Goal: Task Accomplishment & Management: Complete application form

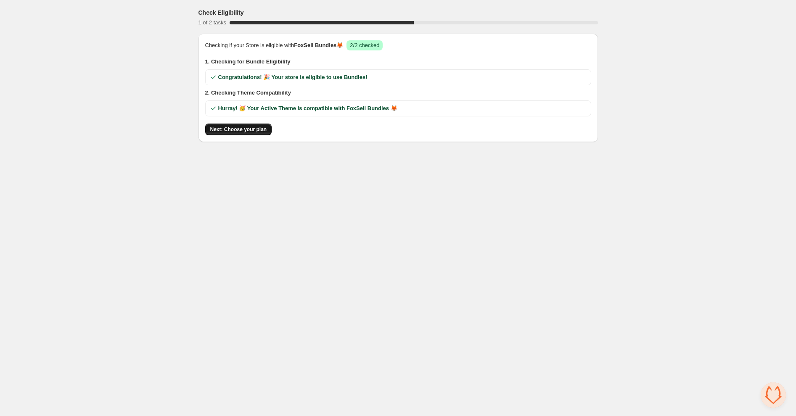
click at [239, 132] on button "Next: Choose your plan" at bounding box center [238, 130] width 67 height 12
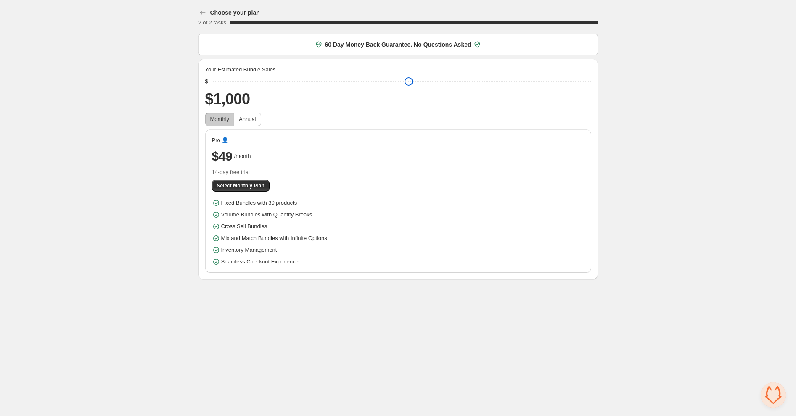
drag, startPoint x: 276, startPoint y: 77, endPoint x: 214, endPoint y: 93, distance: 64.0
type input "****"
click at [214, 87] on input "range" at bounding box center [402, 82] width 380 height 12
drag, startPoint x: 215, startPoint y: 85, endPoint x: 198, endPoint y: 86, distance: 17.3
click at [212, 86] on input "range" at bounding box center [402, 82] width 380 height 12
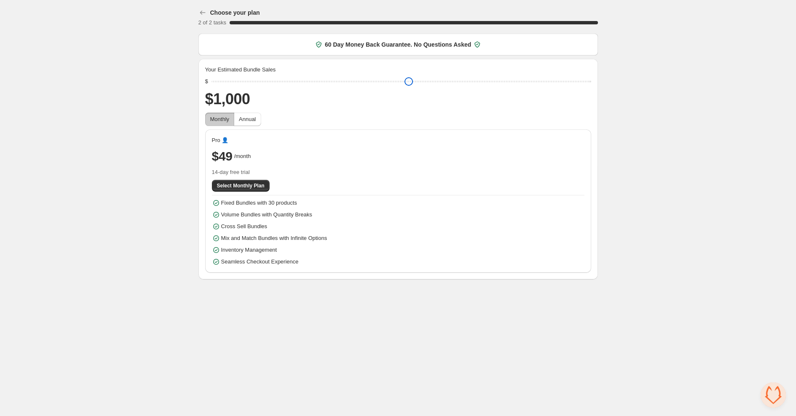
drag, startPoint x: 217, startPoint y: 84, endPoint x: 200, endPoint y: 85, distance: 16.8
click at [212, 85] on input "range" at bounding box center [402, 82] width 380 height 12
click at [255, 123] on span "Annual" at bounding box center [247, 119] width 17 height 8
click at [224, 123] on span "Monthly" at bounding box center [219, 119] width 19 height 8
click at [252, 123] on span "Annual" at bounding box center [247, 119] width 17 height 8
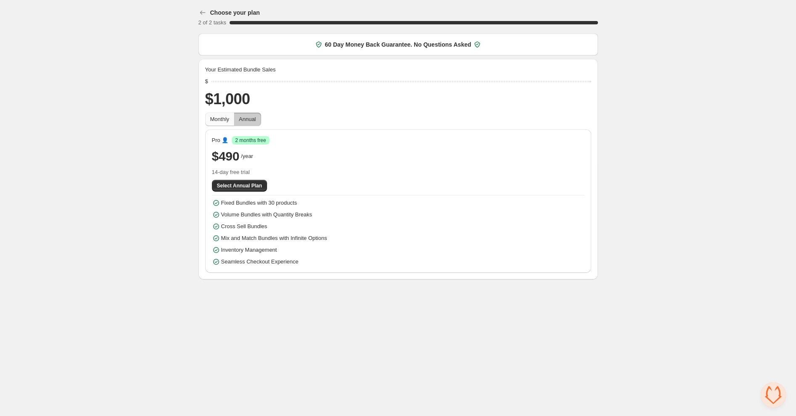
click at [218, 123] on span "Monthly" at bounding box center [219, 119] width 19 height 8
drag, startPoint x: 213, startPoint y: 79, endPoint x: 197, endPoint y: 79, distance: 16.0
click at [197, 79] on div "Choose your plan 2 of 2 tasks 100 % 60 Day Money Back Guarantee. No Questions A…" at bounding box center [398, 141] width 420 height 283
click at [244, 188] on span "Select Monthly Plan" at bounding box center [241, 186] width 48 height 7
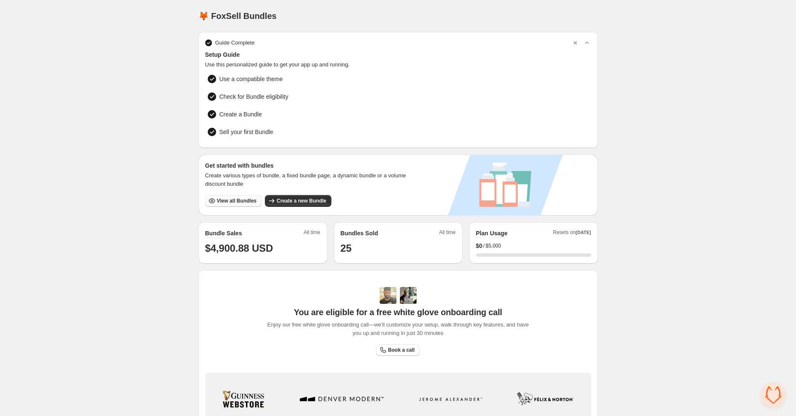
click at [244, 196] on button "View all Bundles" at bounding box center [233, 201] width 56 height 12
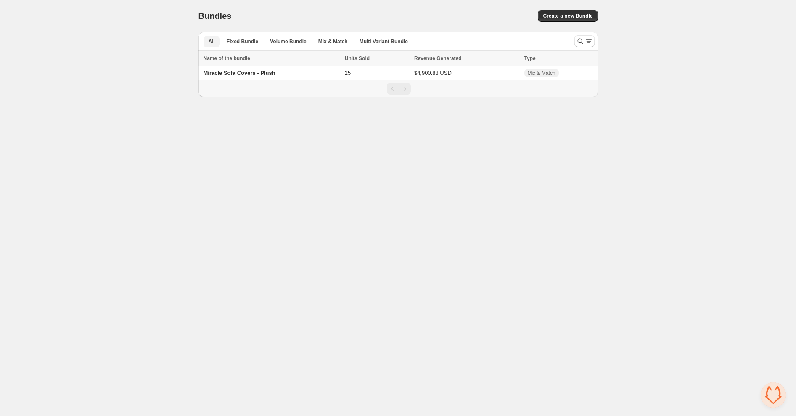
drag, startPoint x: 323, startPoint y: 39, endPoint x: 300, endPoint y: 143, distance: 106.1
click at [301, 142] on body "Home Bundles Analytics Plan and Billing Bundles. This page is ready Bundles Cre…" at bounding box center [398, 208] width 796 height 416
click at [235, 72] on span "Miracle Sofa Covers - Plush" at bounding box center [240, 73] width 72 height 6
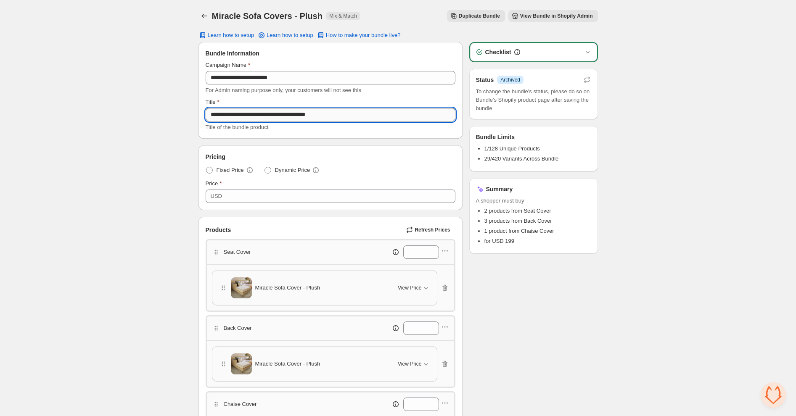
click at [340, 116] on input "**********" at bounding box center [331, 114] width 250 height 13
click at [530, 12] on button "View Bundle in Shopify Admin" at bounding box center [554, 16] width 90 height 12
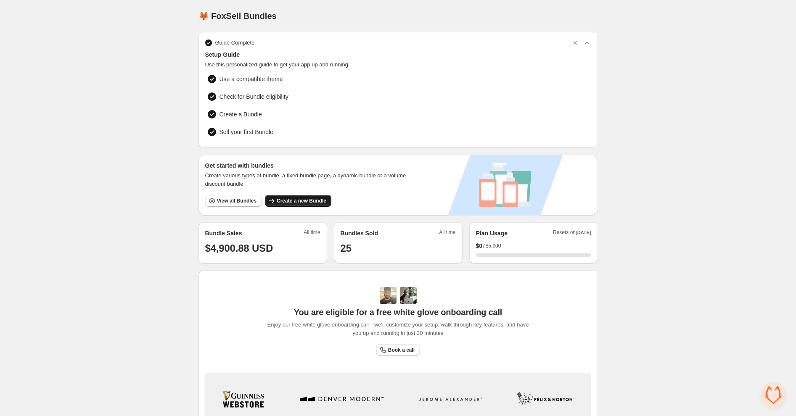
click at [278, 199] on span "Create a new Bundle" at bounding box center [302, 201] width 50 height 7
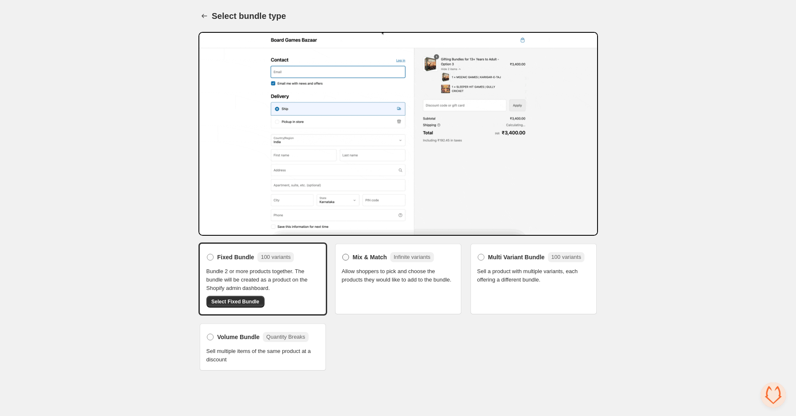
click at [353, 252] on div "Mix & Match Infinite variants" at bounding box center [393, 257] width 81 height 10
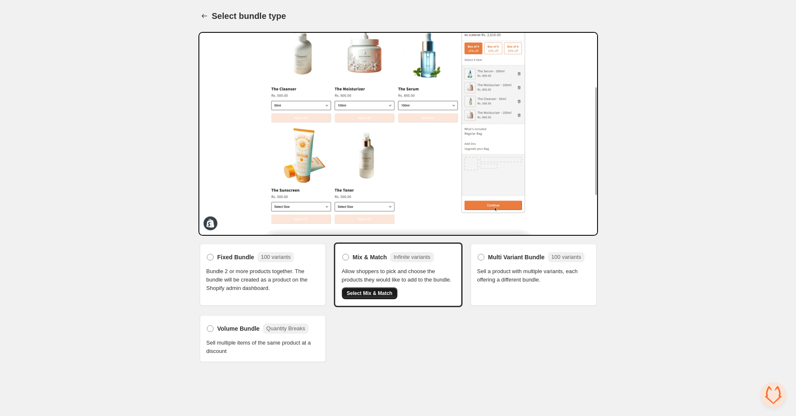
click at [372, 297] on span "Select Mix & Match" at bounding box center [370, 293] width 46 height 7
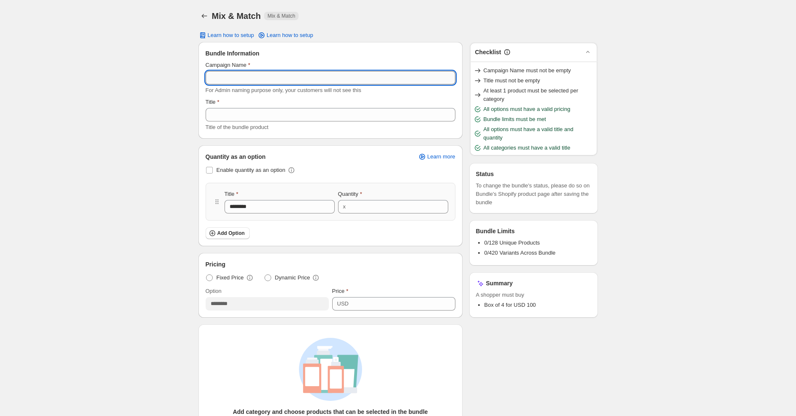
click at [250, 71] on input "Campaign Name" at bounding box center [331, 77] width 250 height 13
type input "**********"
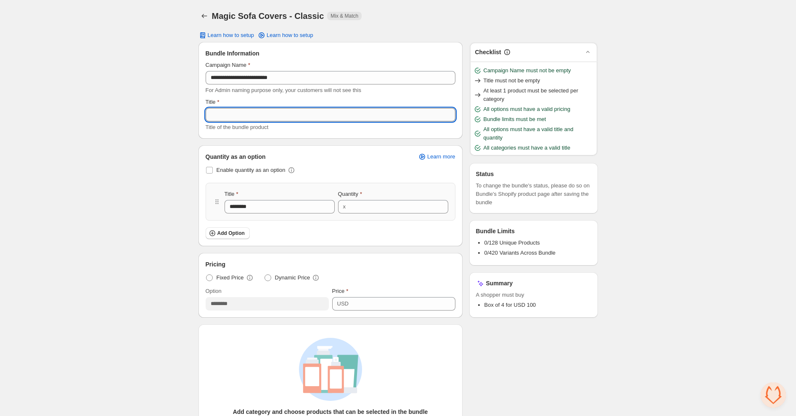
click at [293, 116] on input "Title" at bounding box center [331, 114] width 250 height 13
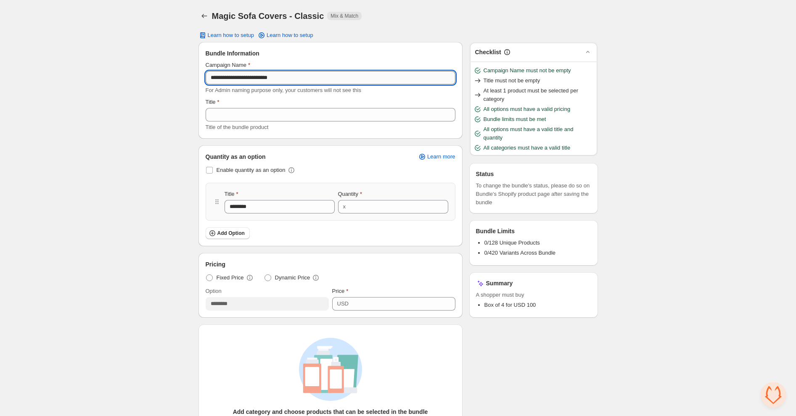
click at [297, 76] on input "**********" at bounding box center [331, 77] width 250 height 13
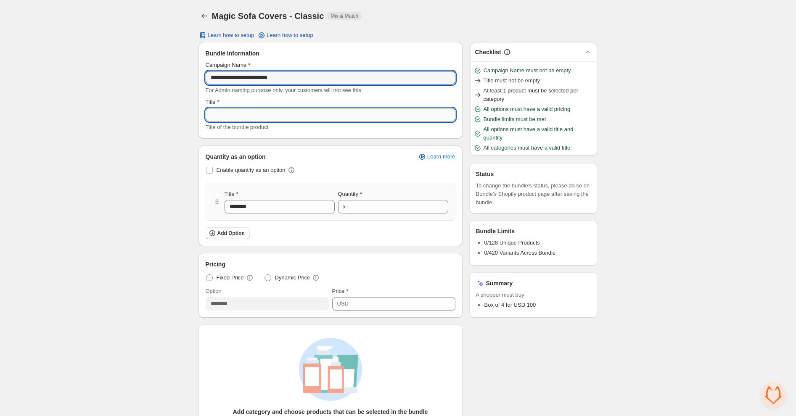
click at [296, 114] on input "Title" at bounding box center [331, 114] width 250 height 13
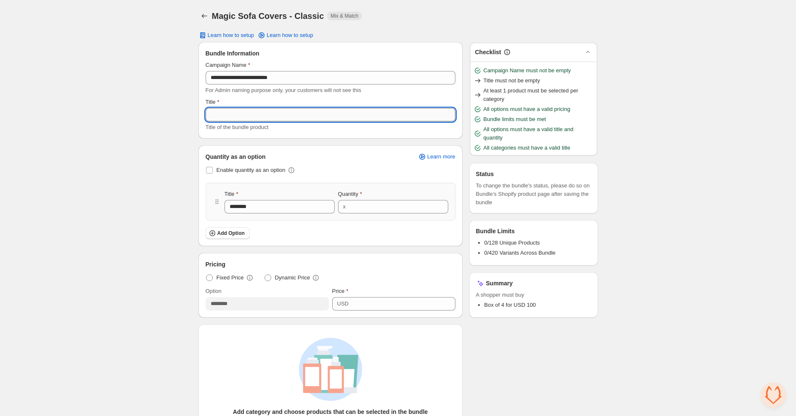
paste input "**********"
type input "**********"
click at [210, 170] on span at bounding box center [209, 170] width 7 height 7
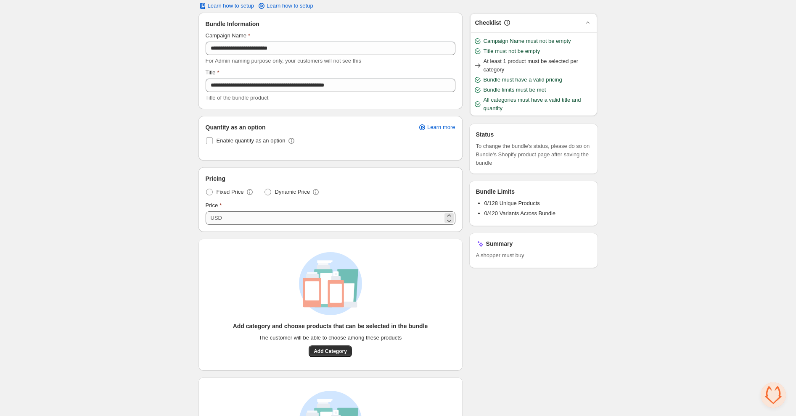
scroll to position [32, 0]
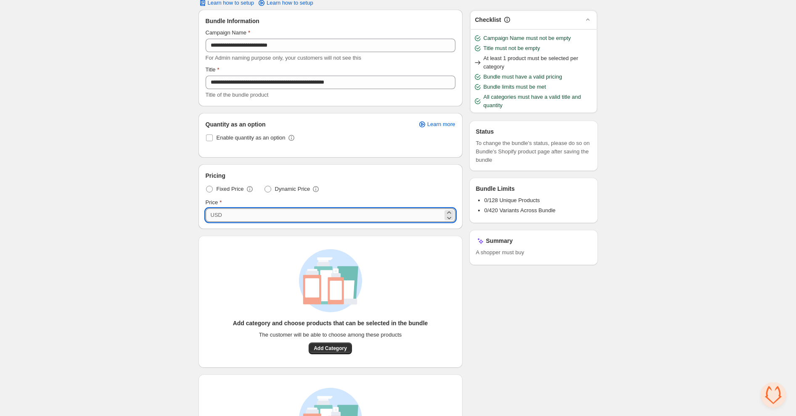
click at [268, 217] on input "***" at bounding box center [334, 215] width 218 height 13
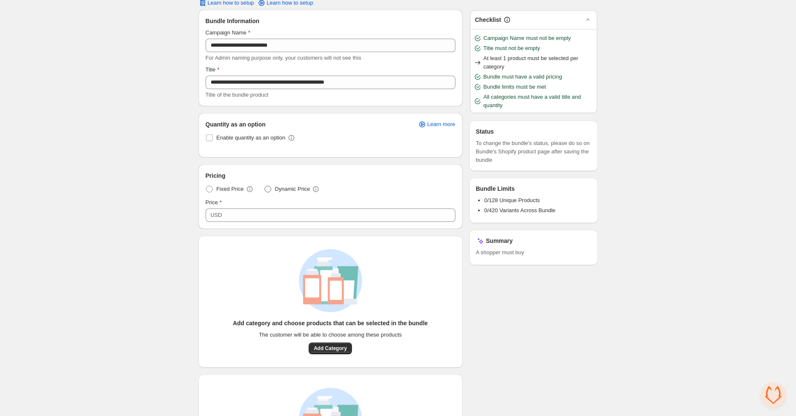
click at [270, 191] on span at bounding box center [268, 189] width 7 height 7
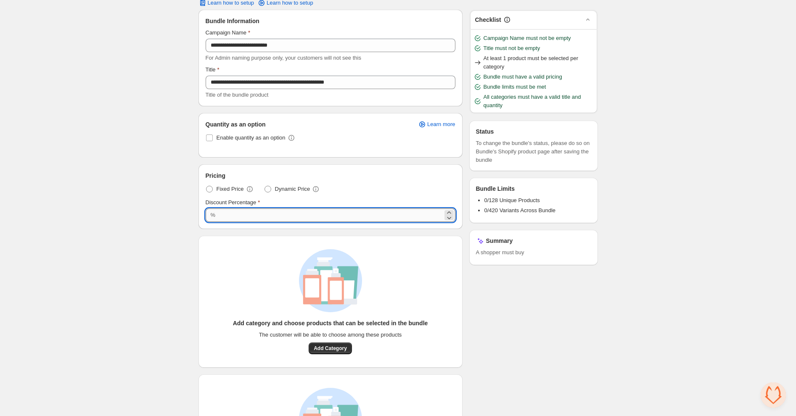
drag, startPoint x: 251, startPoint y: 216, endPoint x: 223, endPoint y: 218, distance: 27.4
click at [223, 218] on input "***" at bounding box center [330, 215] width 225 height 13
type input "*"
click at [249, 263] on div "Add category and choose products that can be selected in the bundle The custome…" at bounding box center [330, 301] width 237 height 105
click at [232, 212] on input "Discount Percentage" at bounding box center [330, 215] width 225 height 13
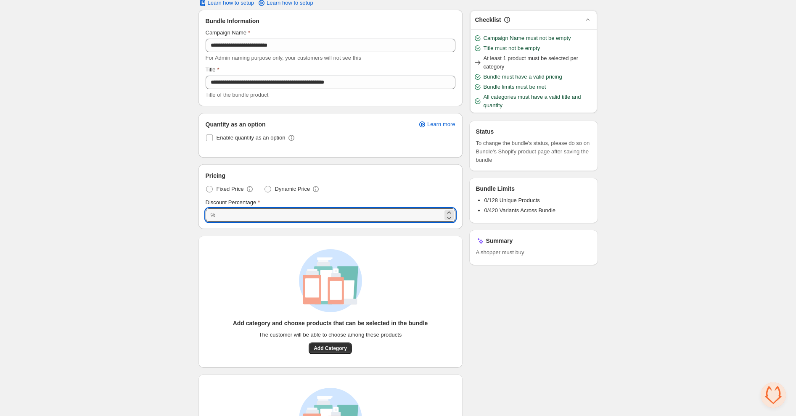
type input "*"
click at [230, 241] on div "Add category and choose products that can be selected in the bundle The custome…" at bounding box center [331, 302] width 264 height 132
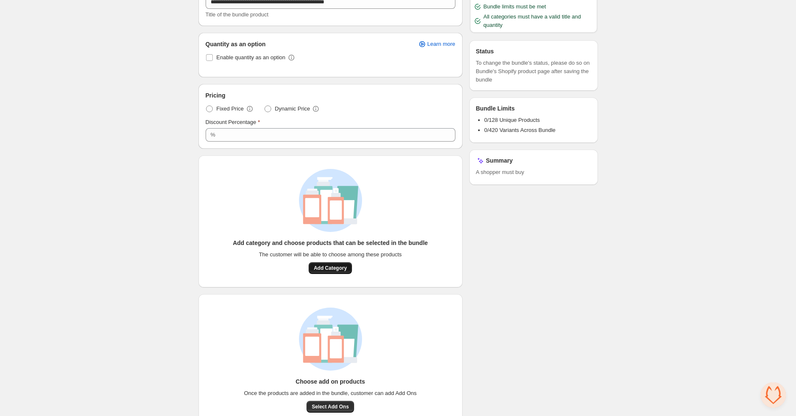
scroll to position [129, 0]
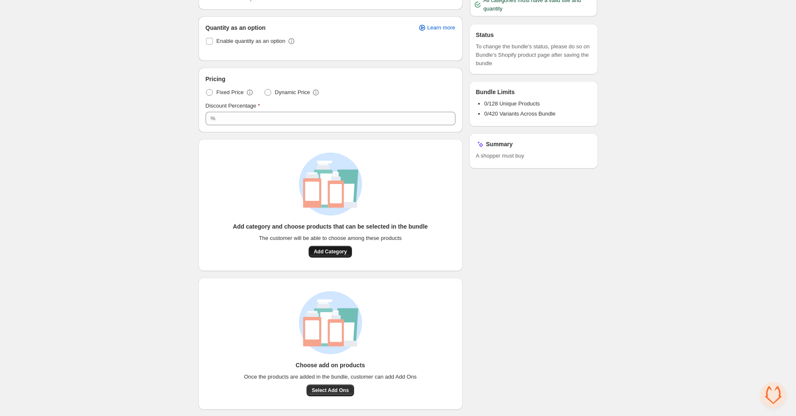
click at [342, 250] on span "Add Category" at bounding box center [330, 252] width 33 height 7
click at [327, 261] on div "Add category and choose products that can be selected in the bundle The custome…" at bounding box center [331, 205] width 264 height 132
click at [323, 256] on button "Add Category" at bounding box center [330, 252] width 43 height 12
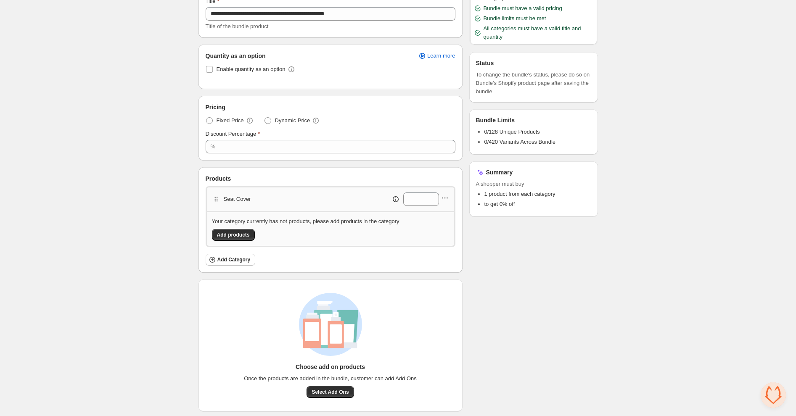
scroll to position [113, 0]
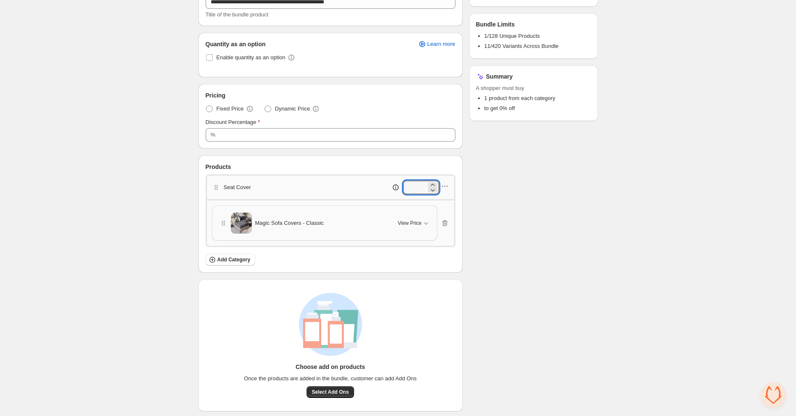
drag, startPoint x: 424, startPoint y: 186, endPoint x: 358, endPoint y: 186, distance: 65.6
click at [359, 186] on div "*" at bounding box center [394, 187] width 89 height 13
type input "*"
click at [543, 266] on div "Checklist Status To change the bundle's status, please do so on Bundle's Shopif…" at bounding box center [533, 170] width 129 height 482
click at [223, 259] on span "Add Category" at bounding box center [233, 260] width 33 height 7
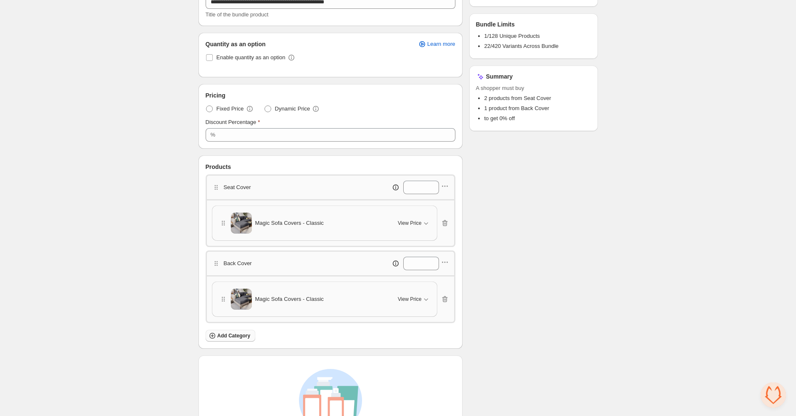
click at [233, 333] on span "Add Category" at bounding box center [233, 336] width 33 height 7
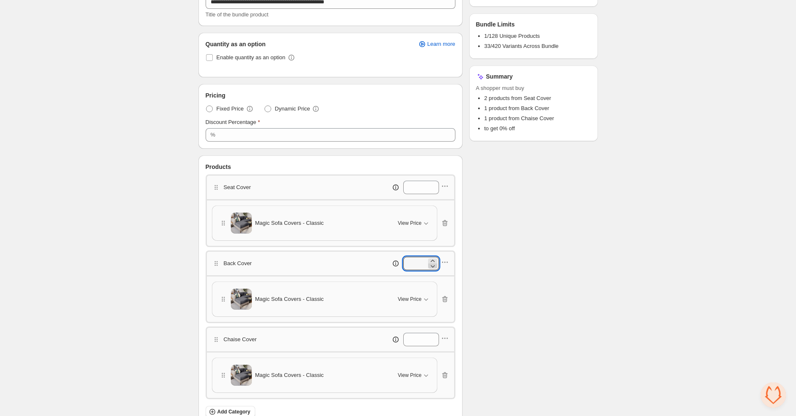
click at [433, 262] on icon at bounding box center [433, 266] width 8 height 8
click at [431, 257] on icon at bounding box center [433, 261] width 8 height 8
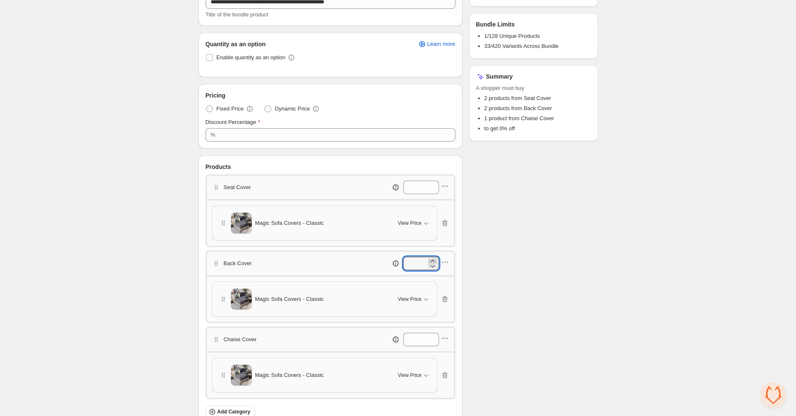
click at [432, 257] on icon at bounding box center [433, 261] width 8 height 8
type input "*"
click at [519, 259] on div "Checklist Status To change the bundle's status, please do so on Bundle's Shopif…" at bounding box center [533, 246] width 129 height 635
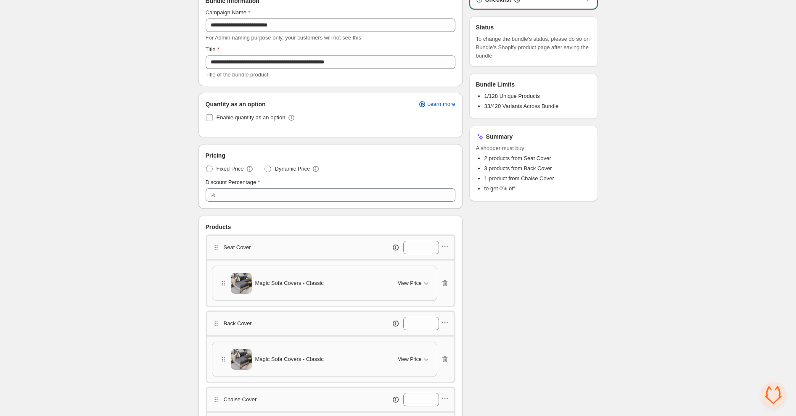
scroll to position [0, 0]
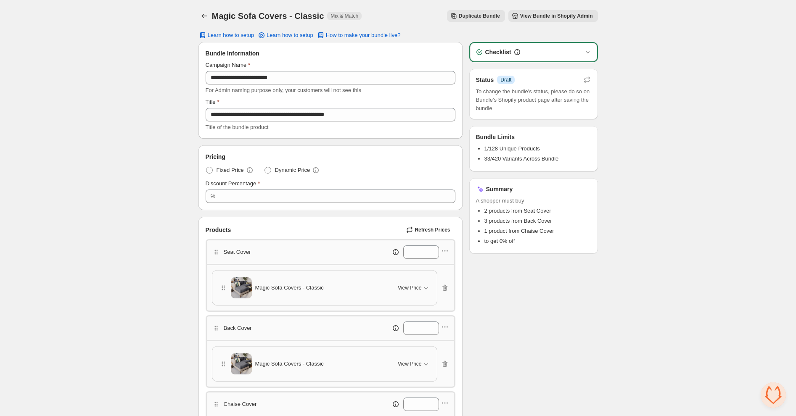
scroll to position [225, 0]
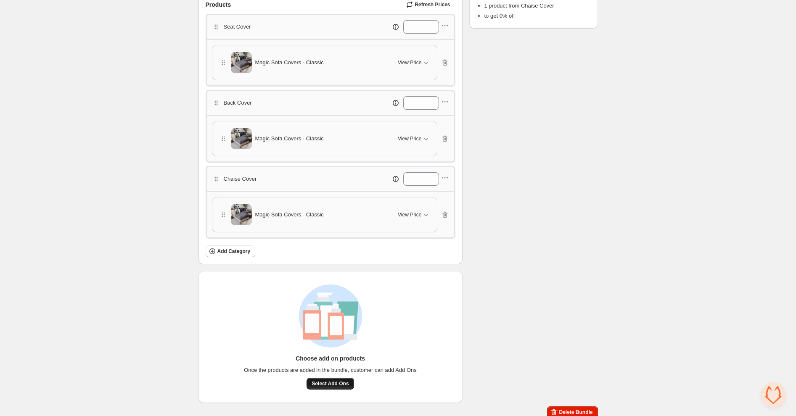
click at [333, 381] on span "Select Add Ons" at bounding box center [330, 384] width 37 height 7
click at [331, 381] on span "Select Add Ons" at bounding box center [330, 384] width 37 height 7
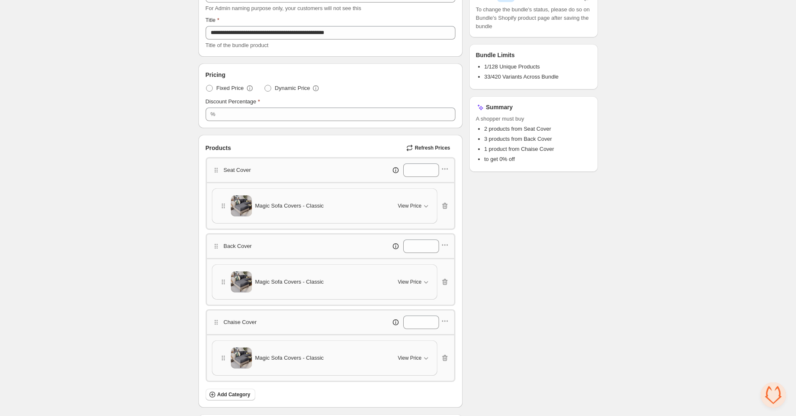
scroll to position [120, 0]
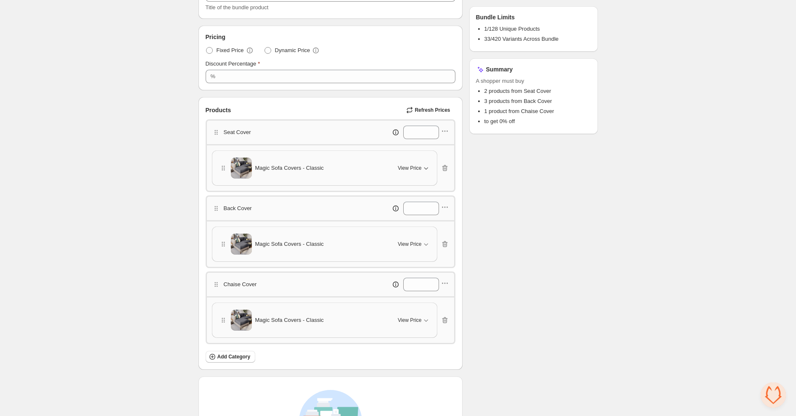
click at [422, 170] on span "View Price" at bounding box center [410, 168] width 24 height 7
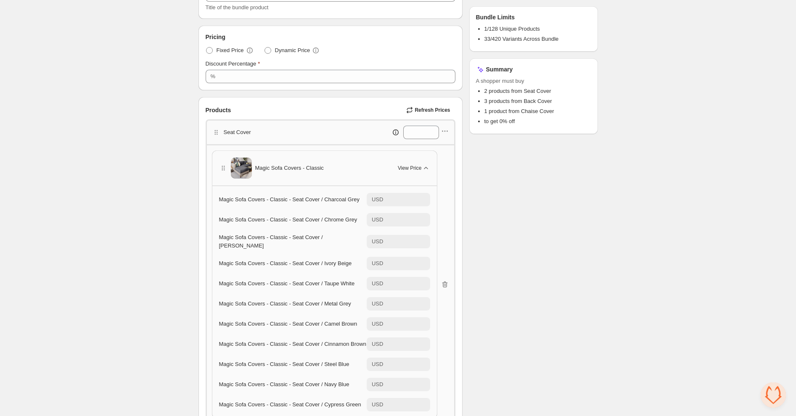
click at [422, 170] on span "View Price" at bounding box center [410, 168] width 24 height 7
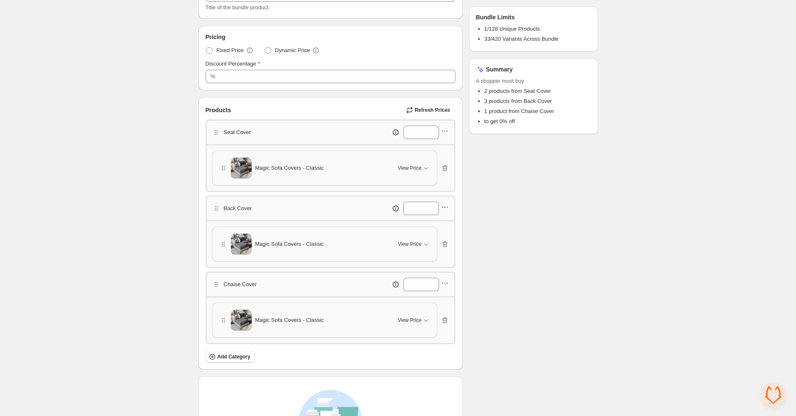
click at [243, 134] on p "Seat Cover" at bounding box center [237, 132] width 27 height 8
click at [426, 164] on icon "button" at bounding box center [426, 168] width 8 height 8
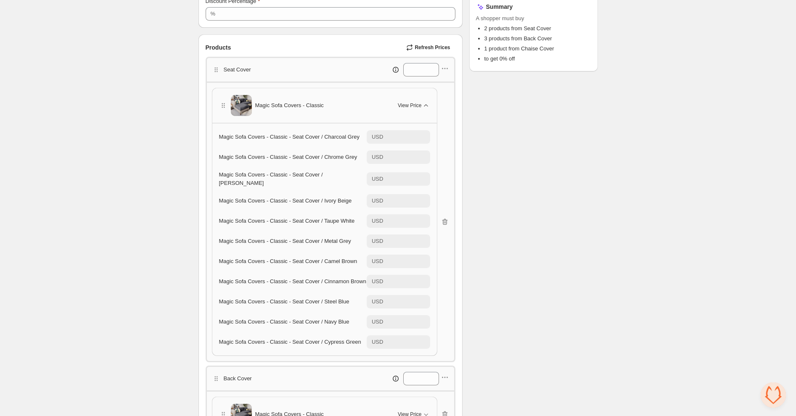
scroll to position [186, 0]
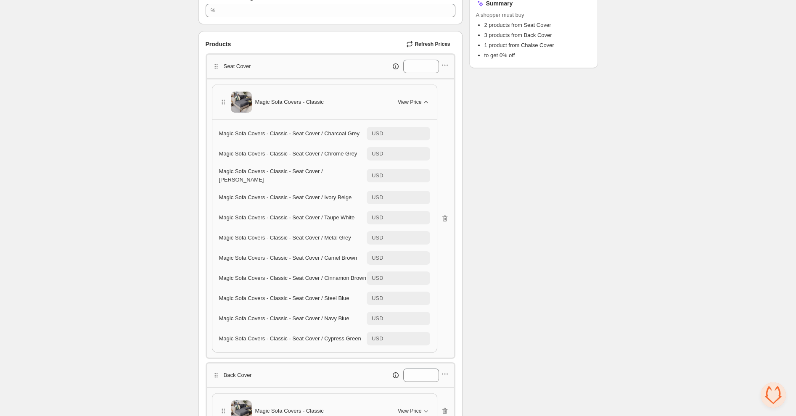
click at [421, 102] on span "View Price" at bounding box center [410, 102] width 24 height 7
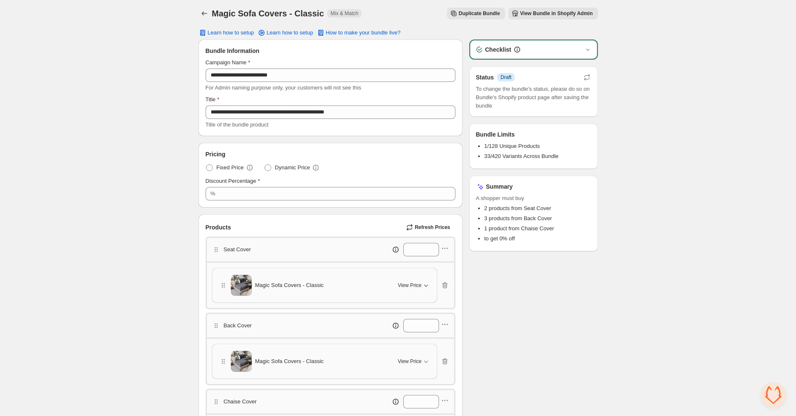
scroll to position [0, 0]
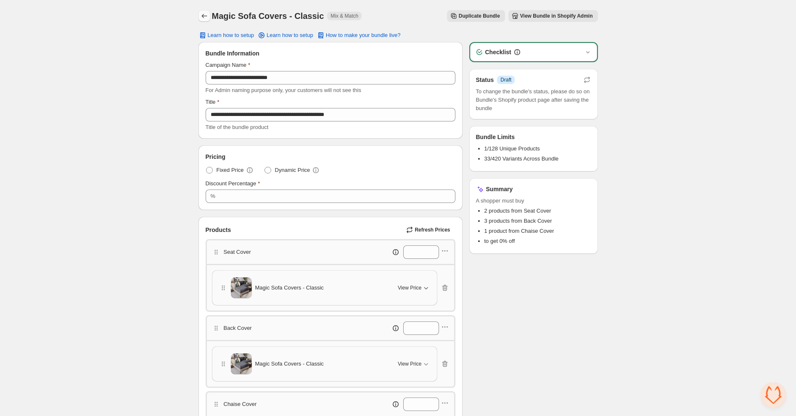
click at [199, 14] on button "Back" at bounding box center [205, 16] width 12 height 12
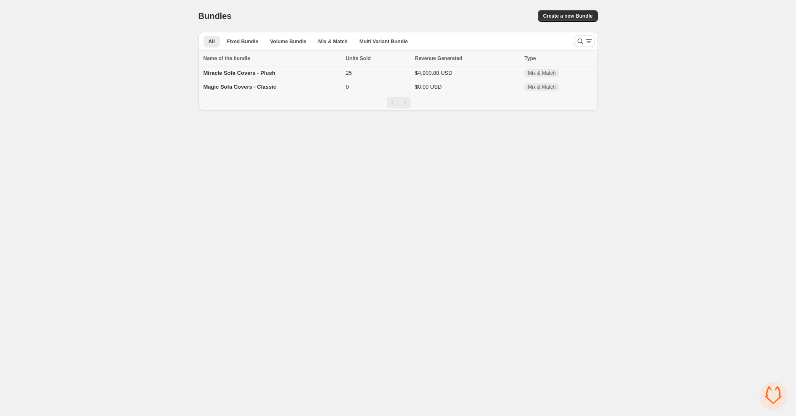
click at [231, 75] on span "Miracle Sofa Covers - Plush" at bounding box center [240, 73] width 72 height 6
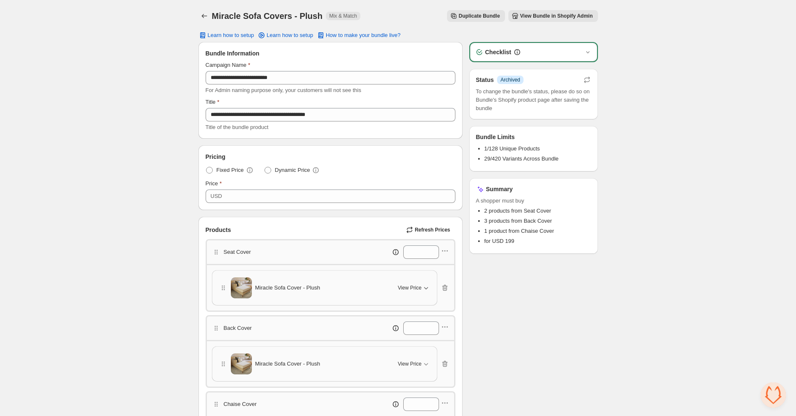
click at [429, 284] on icon "button" at bounding box center [426, 288] width 8 height 8
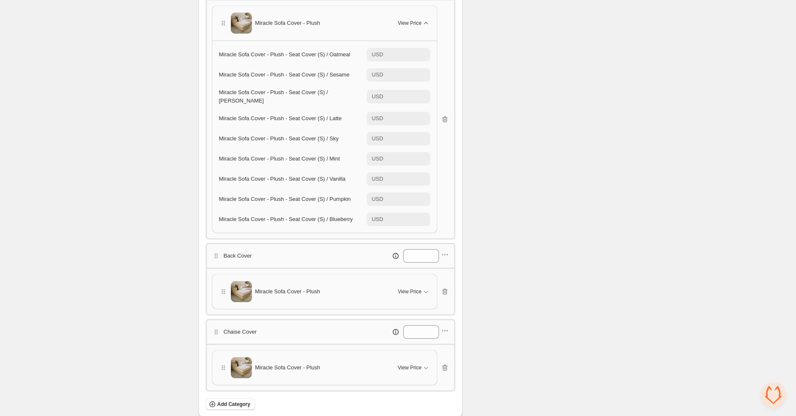
scroll to position [161, 0]
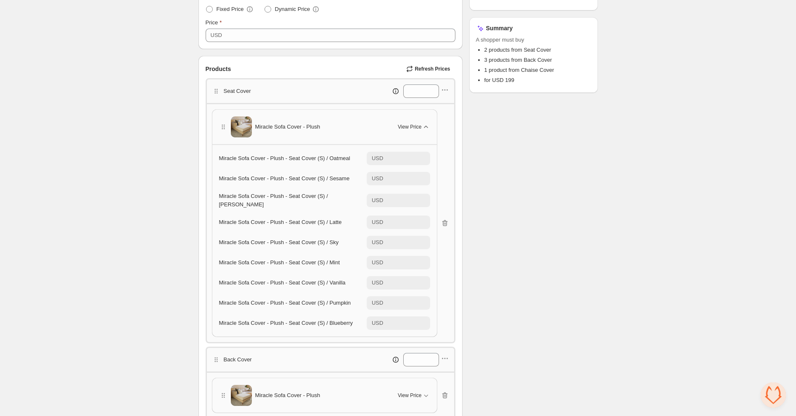
click at [424, 126] on icon "button" at bounding box center [426, 127] width 8 height 8
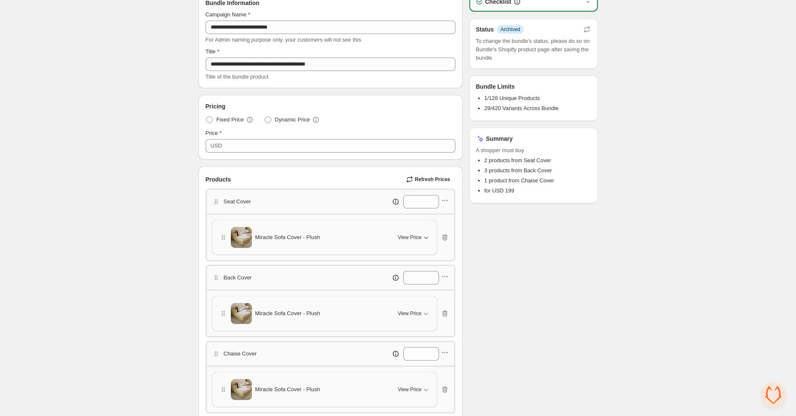
scroll to position [41, 0]
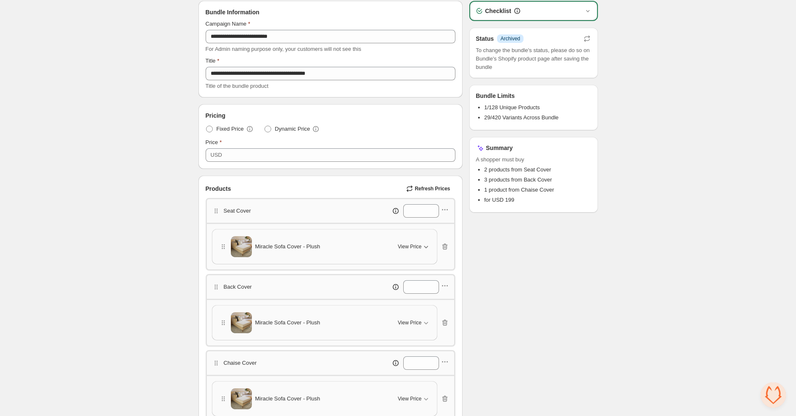
click at [446, 203] on div "Seat Cover *" at bounding box center [331, 210] width 250 height 25
click at [446, 211] on icon "button" at bounding box center [445, 210] width 8 height 8
click at [551, 259] on div "Checklist Status Info Archived To change the bundle's status, please do so on B…" at bounding box center [533, 294] width 129 height 587
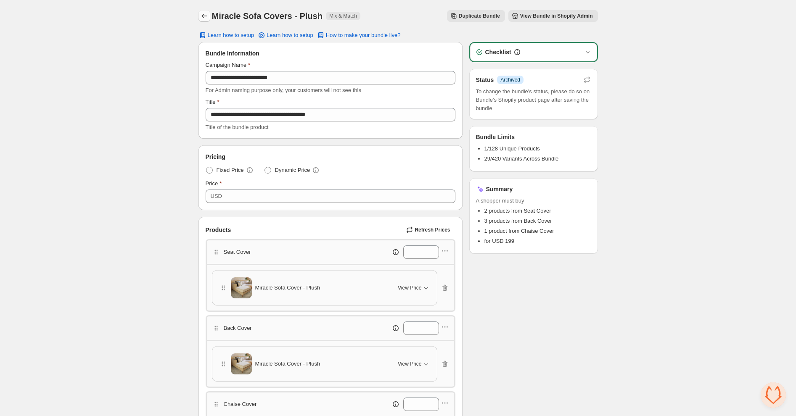
click at [205, 16] on icon "Back" at bounding box center [204, 16] width 8 height 8
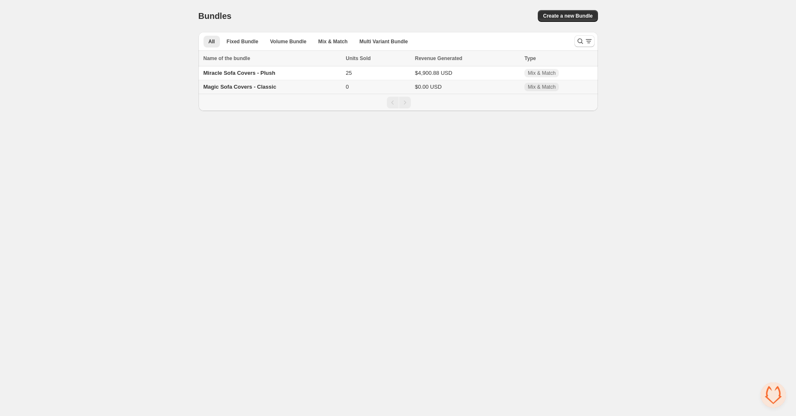
click at [241, 86] on span "Magic Sofa Covers - Classic" at bounding box center [240, 87] width 73 height 6
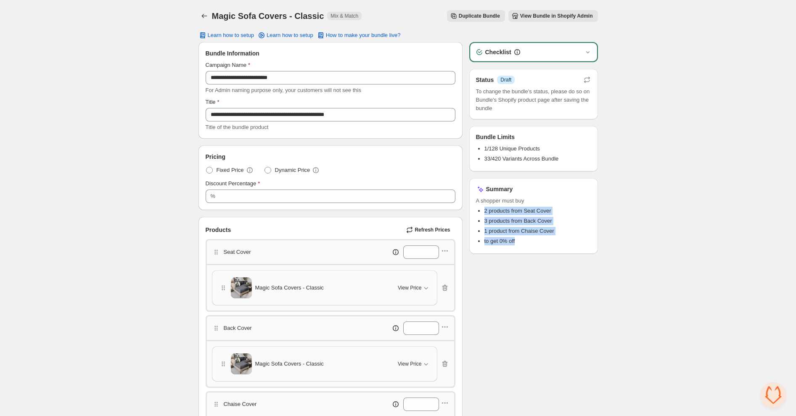
drag, startPoint x: 482, startPoint y: 211, endPoint x: 559, endPoint y: 261, distance: 91.8
click at [559, 261] on div "Checklist Status Info Draft To change the bundle's status, please do so on Bund…" at bounding box center [533, 335] width 129 height 587
click at [199, 18] on button "Back" at bounding box center [205, 16] width 12 height 12
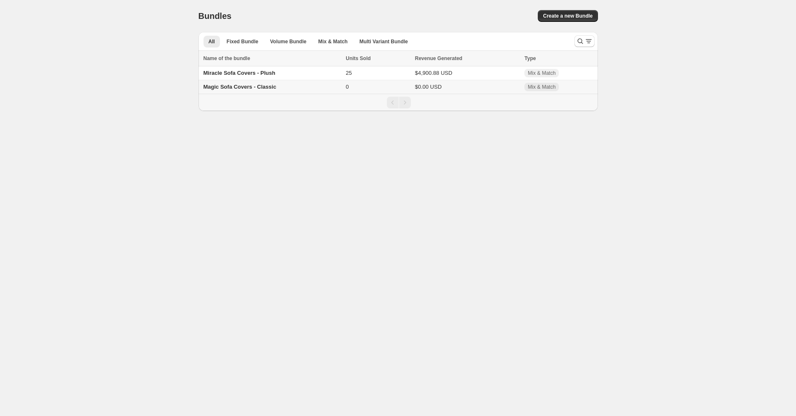
click at [240, 86] on span "Magic Sofa Covers - Classic" at bounding box center [240, 87] width 73 height 6
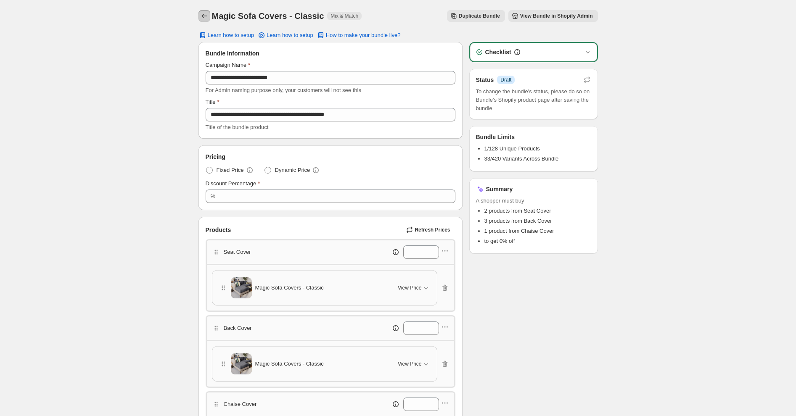
click at [203, 18] on icon "Back" at bounding box center [203, 16] width 5 height 4
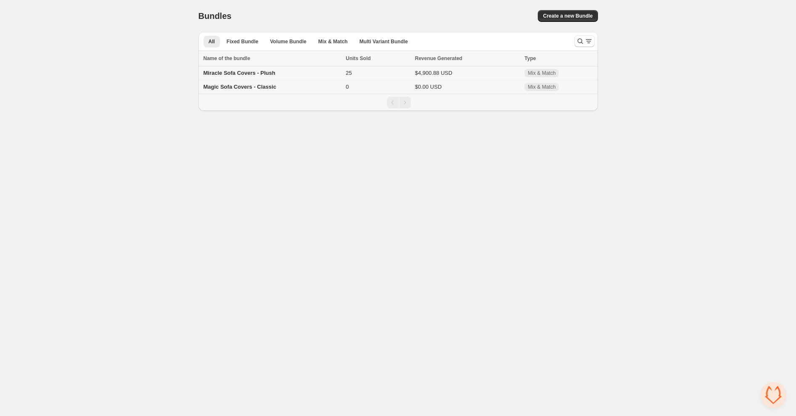
click at [229, 71] on span "Miracle Sofa Covers - Plush" at bounding box center [240, 73] width 72 height 6
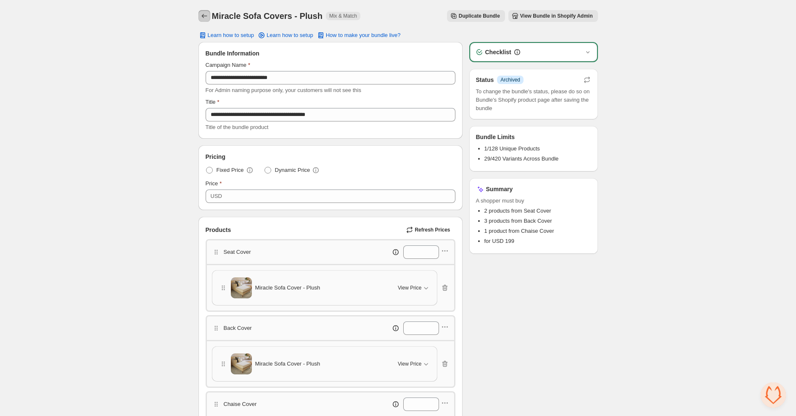
click at [199, 16] on button "Back" at bounding box center [205, 16] width 12 height 12
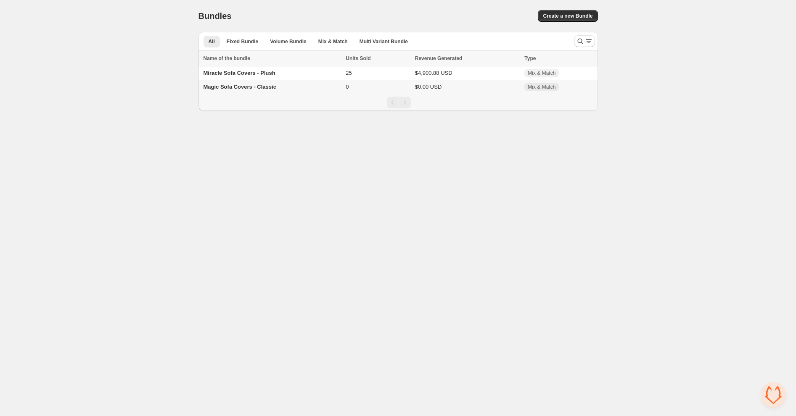
click at [226, 89] on span "Magic Sofa Covers - Classic" at bounding box center [240, 87] width 73 height 6
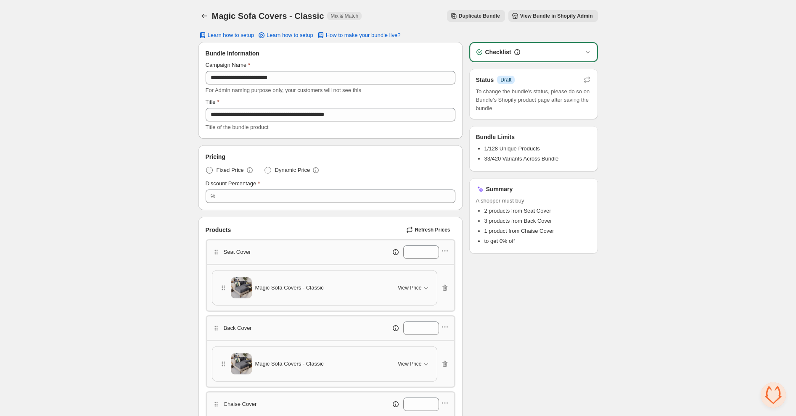
click at [206, 171] on span at bounding box center [209, 170] width 7 height 7
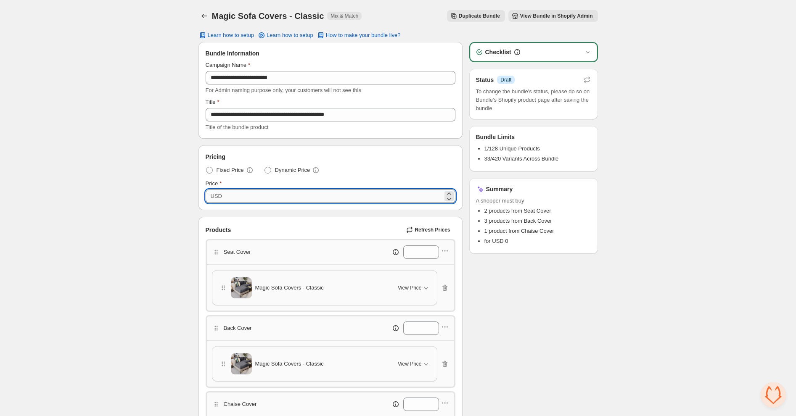
click at [233, 195] on input "*" at bounding box center [334, 196] width 218 height 13
type input "***"
click at [109, 264] on div "**********" at bounding box center [398, 323] width 796 height 647
click at [769, 396] on span "Open chat" at bounding box center [773, 395] width 25 height 25
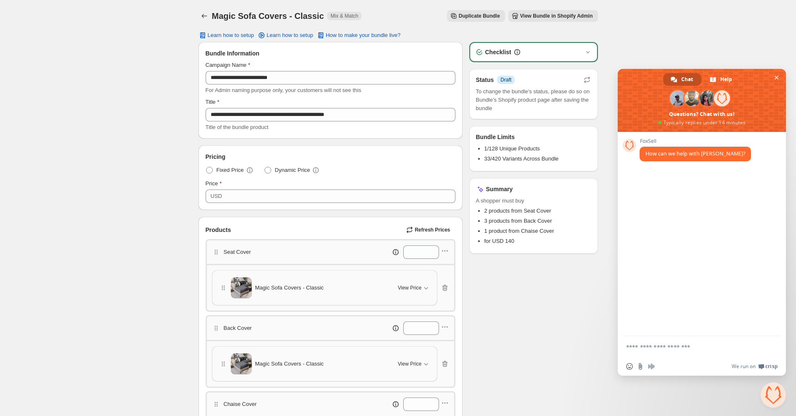
click at [641, 346] on textarea "Compose your message..." at bounding box center [692, 348] width 133 height 8
click at [631, 349] on textarea "Compose your message..." at bounding box center [692, 348] width 133 height 8
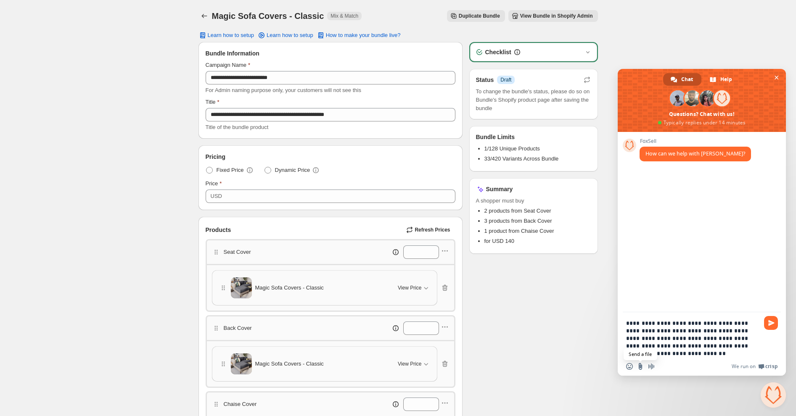
type textarea "**********"
click at [641, 366] on input "Send a file" at bounding box center [640, 366] width 7 height 7
click at [669, 355] on textarea "**********" at bounding box center [692, 339] width 133 height 38
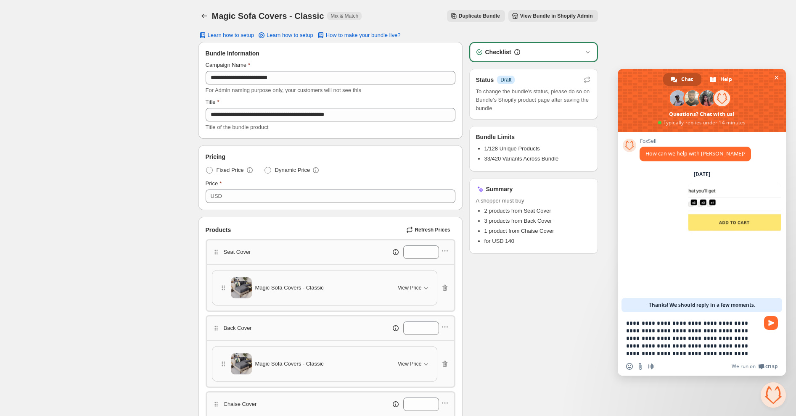
type textarea "**********"
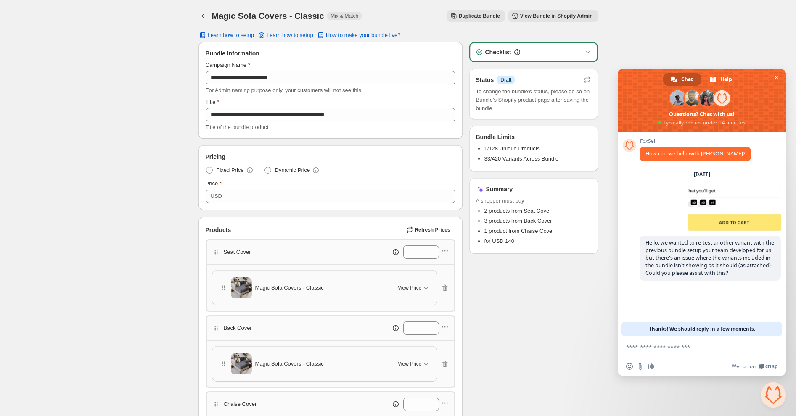
click at [636, 366] on div "Insert an emoji Send a file Audio message" at bounding box center [642, 366] width 33 height 7
click at [644, 369] on div "Insert an emoji Send a file Audio message" at bounding box center [642, 366] width 33 height 7
click at [641, 367] on input "Send a file" at bounding box center [640, 366] width 7 height 7
type input "**********"
click at [663, 346] on textarea "Compose your message..." at bounding box center [692, 348] width 133 height 8
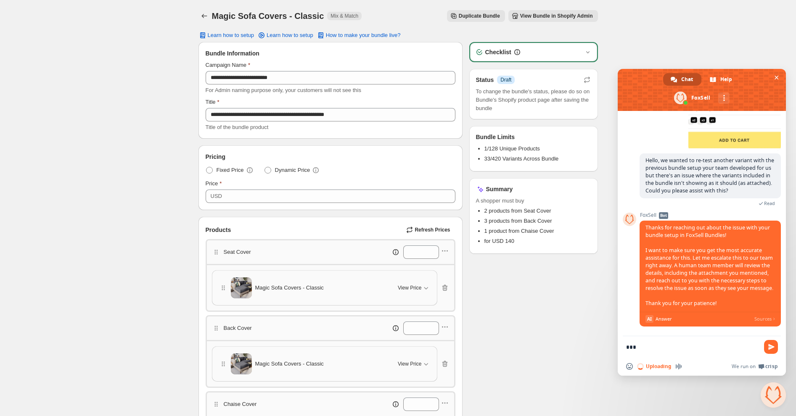
scroll to position [115, 0]
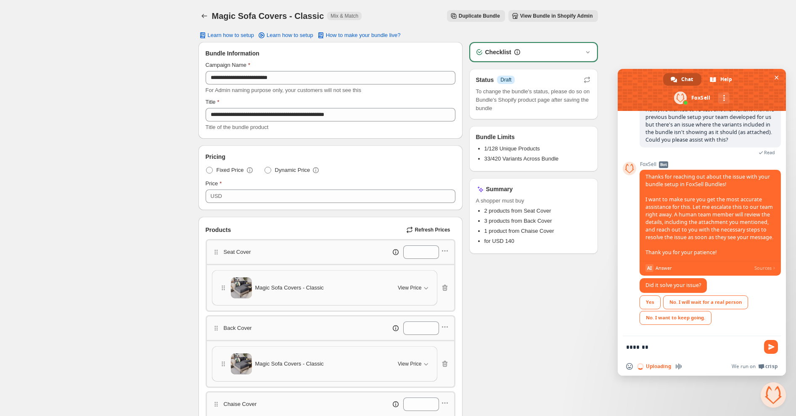
type textarea "*******"
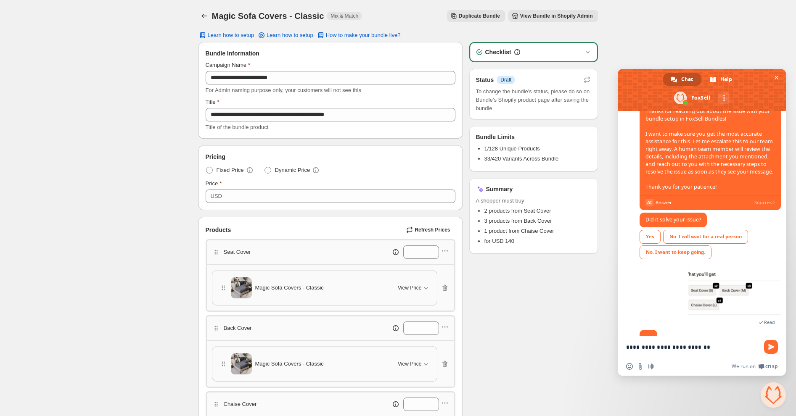
scroll to position [188, 0]
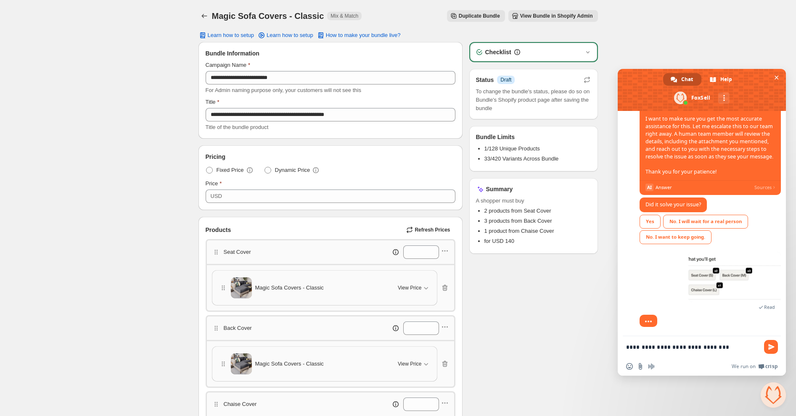
type textarea "**********"
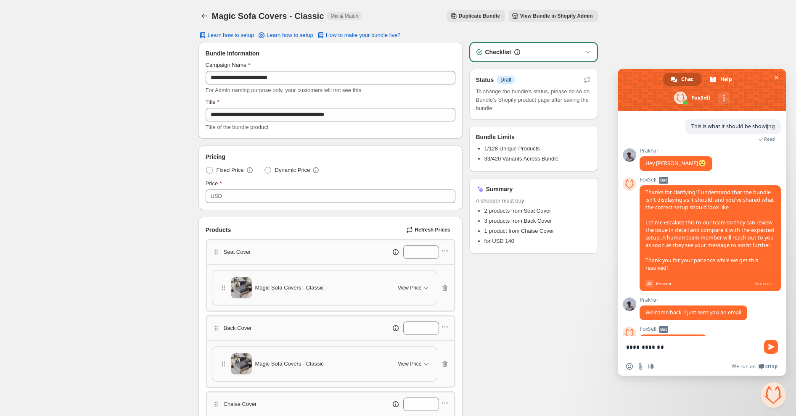
scroll to position [432, 0]
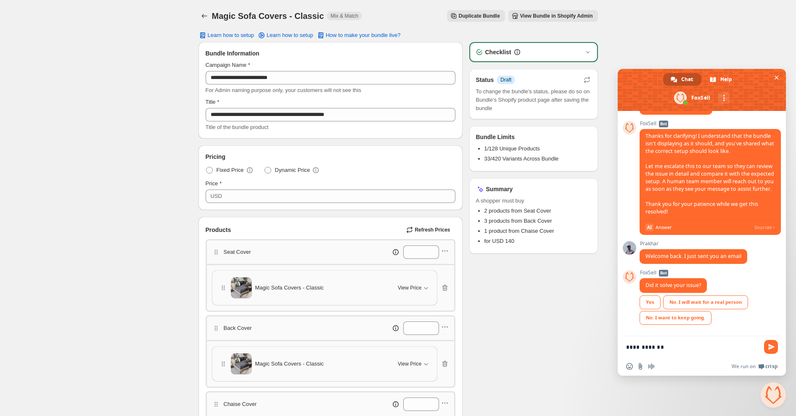
type textarea "**********"
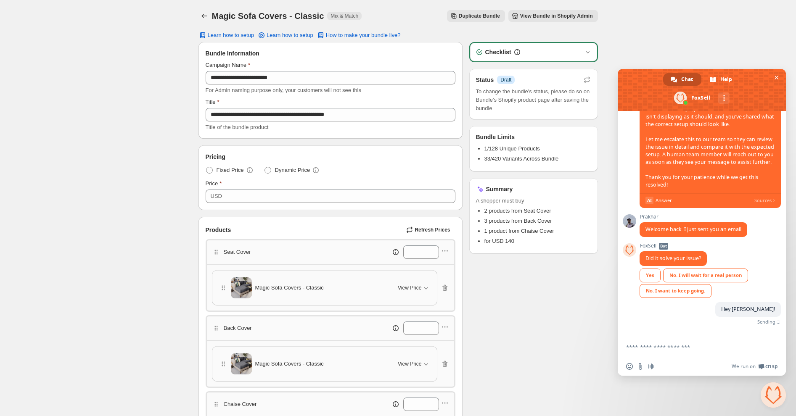
scroll to position [445, 0]
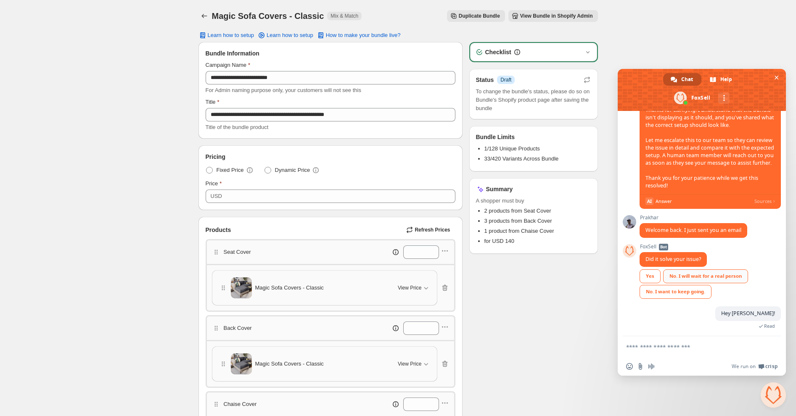
click at [679, 284] on div "No. I will wait for a real person" at bounding box center [705, 277] width 85 height 14
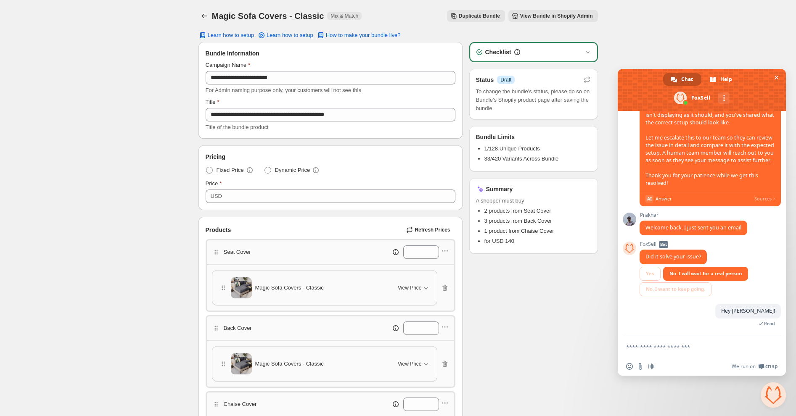
scroll to position [453, 0]
click at [652, 343] on form at bounding box center [692, 348] width 133 height 23
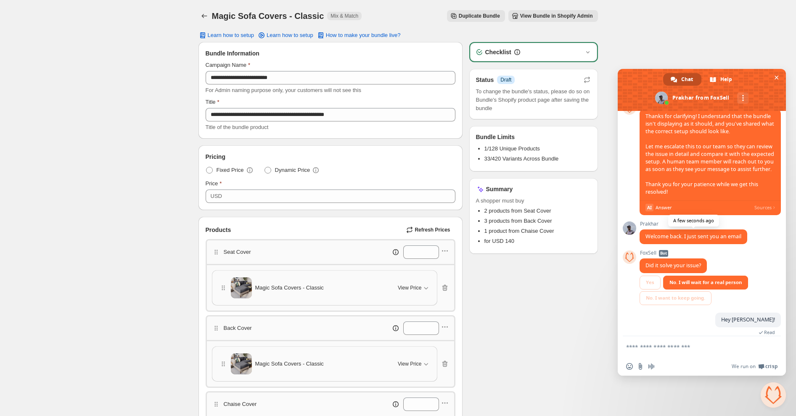
scroll to position [482, 0]
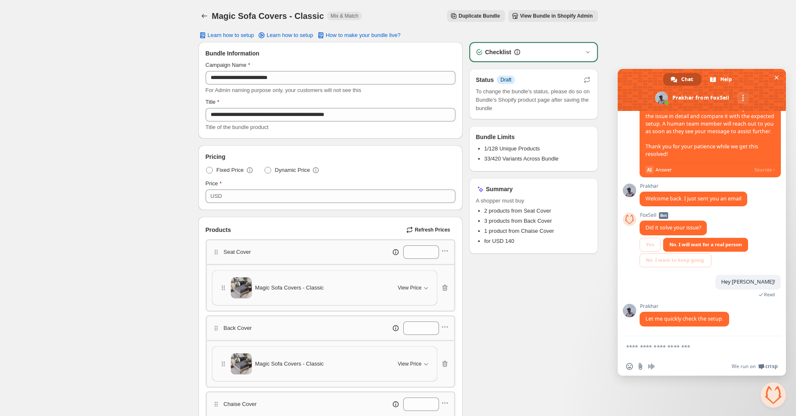
click at [636, 342] on form at bounding box center [692, 348] width 133 height 23
click at [630, 352] on form at bounding box center [692, 348] width 133 height 23
click at [629, 350] on textarea "Compose your message..." at bounding box center [692, 348] width 133 height 8
type textarea "*******"
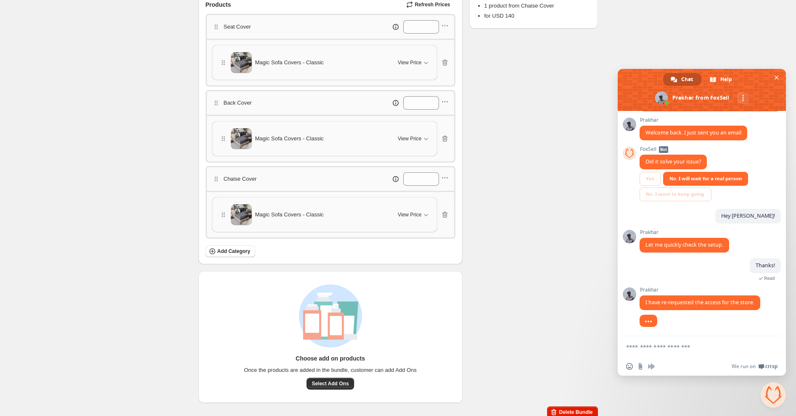
scroll to position [550, 0]
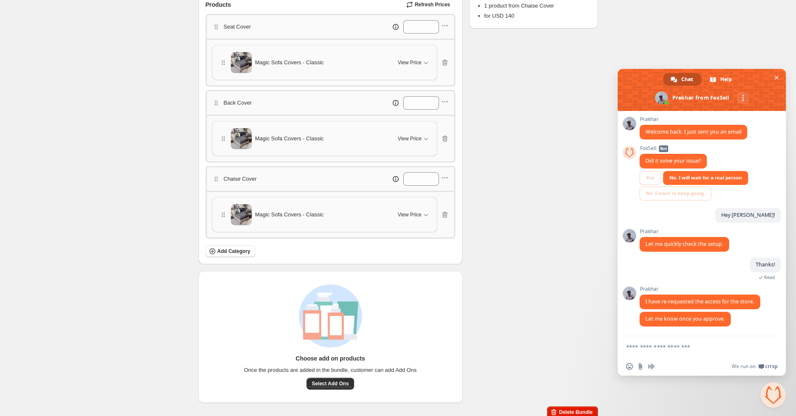
click at [669, 345] on textarea "Compose your message..." at bounding box center [692, 348] width 133 height 8
type textarea "*"
type textarea "**********"
click at [766, 350] on span "Send" at bounding box center [771, 347] width 14 height 14
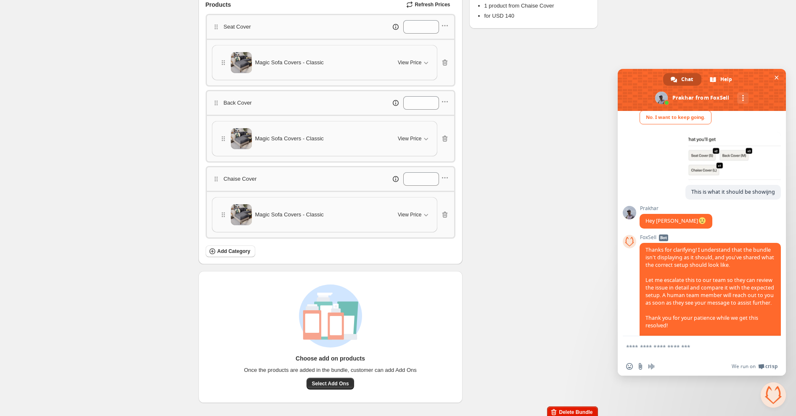
scroll to position [571, 0]
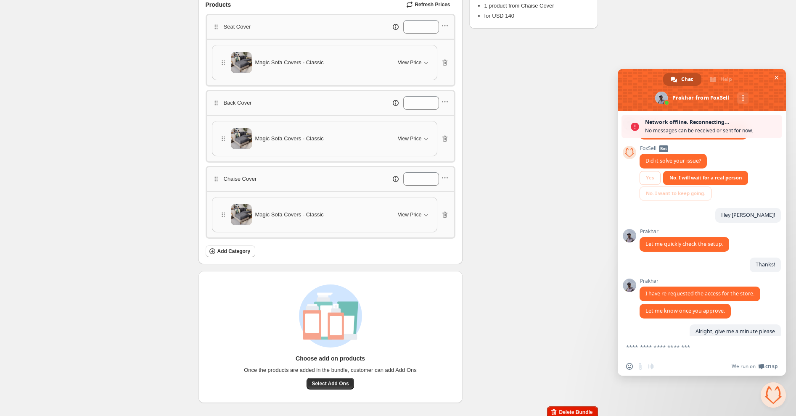
click at [662, 347] on textarea "Compose your message..." at bounding box center [692, 348] width 133 height 8
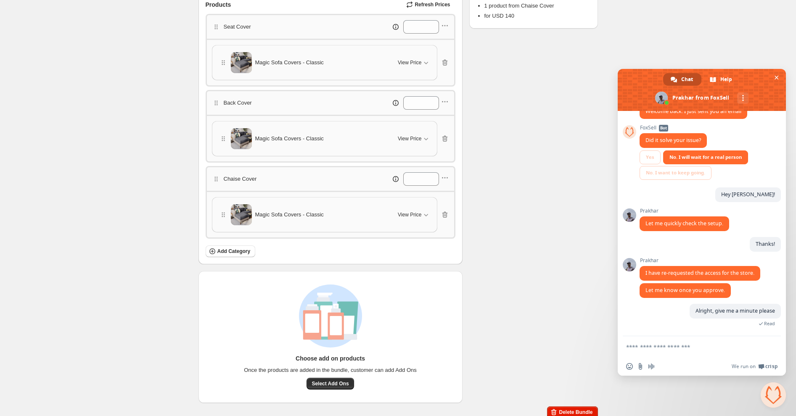
click at [631, 349] on textarea "Compose your message..." at bounding box center [692, 348] width 133 height 8
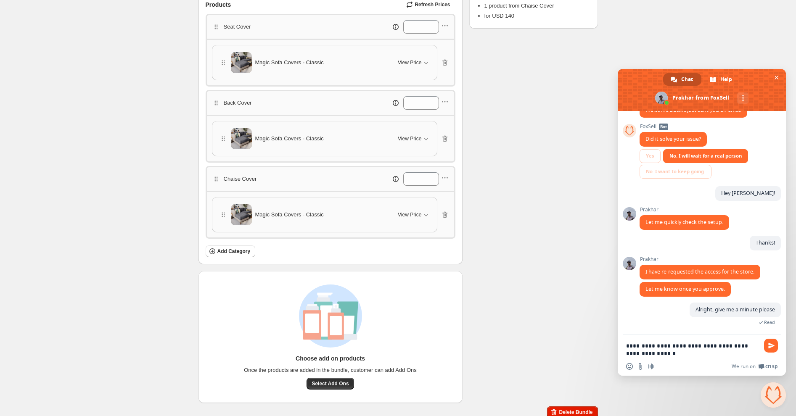
type textarea "**********"
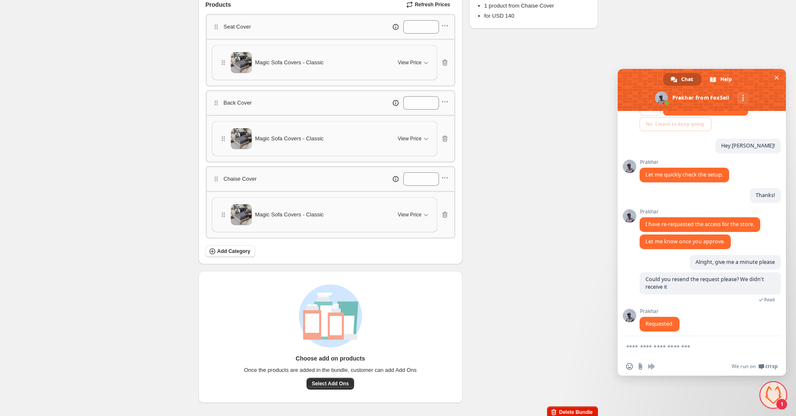
scroll to position [626, 0]
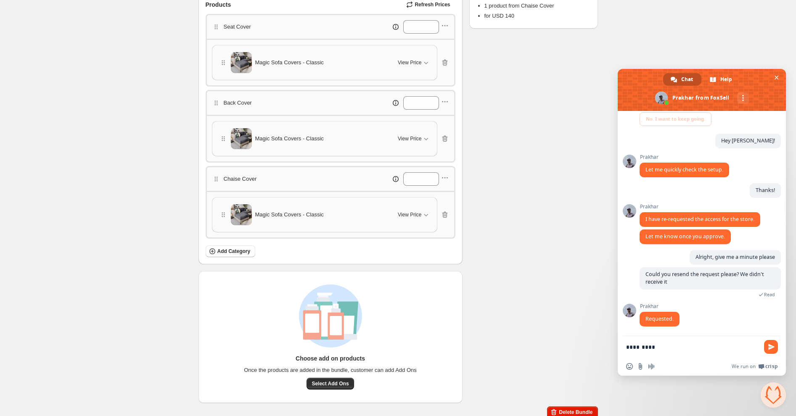
type textarea "**********"
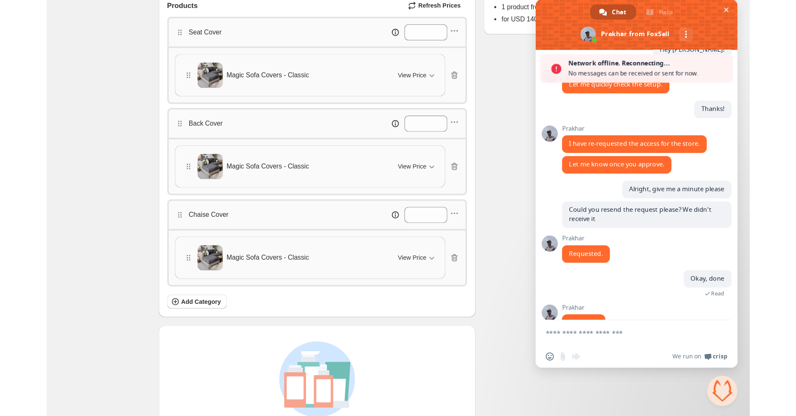
scroll to position [676, 0]
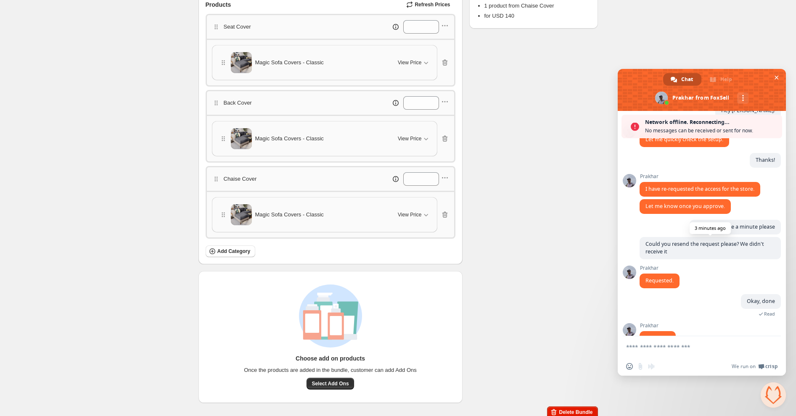
click at [679, 251] on span "Could you resend the request please? We didn't receive it" at bounding box center [705, 248] width 119 height 15
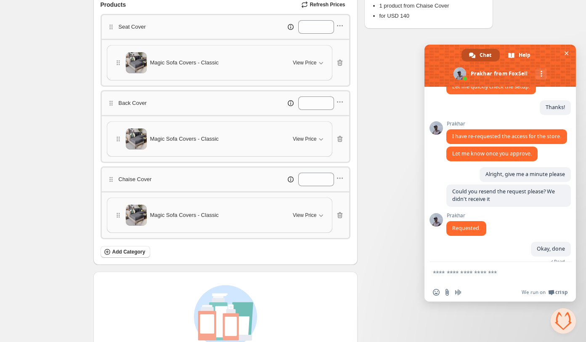
scroll to position [758, 0]
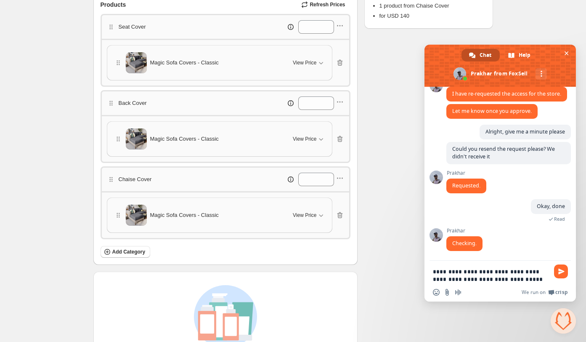
type textarea "**********"
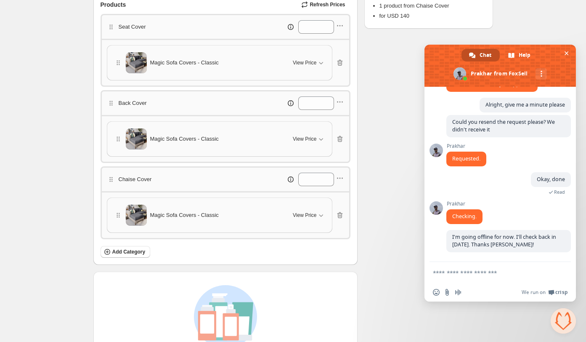
scroll to position [786, 0]
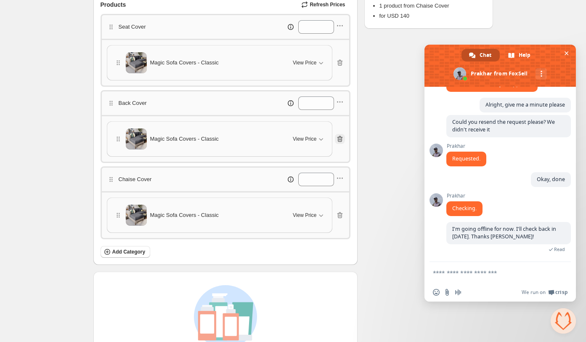
type textarea "*"
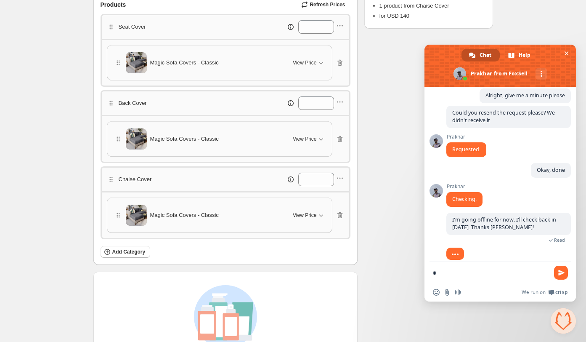
scroll to position [796, 0]
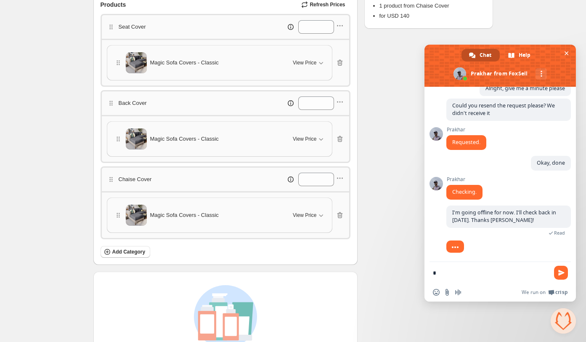
click at [448, 270] on textarea "*" at bounding box center [491, 273] width 116 height 8
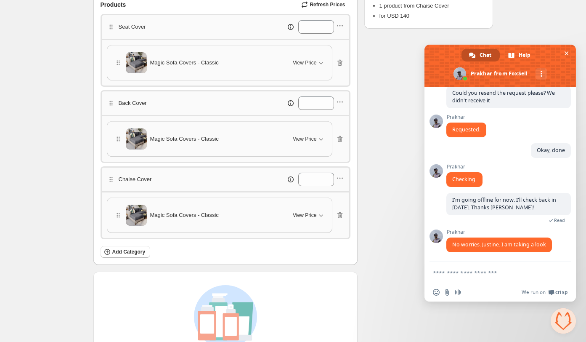
scroll to position [832, 0]
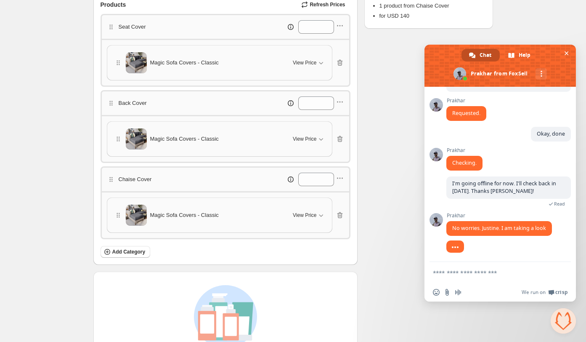
click at [455, 276] on textarea "Compose your message..." at bounding box center [491, 273] width 116 height 8
click at [438, 294] on span "Insert an emoji" at bounding box center [436, 292] width 7 height 7
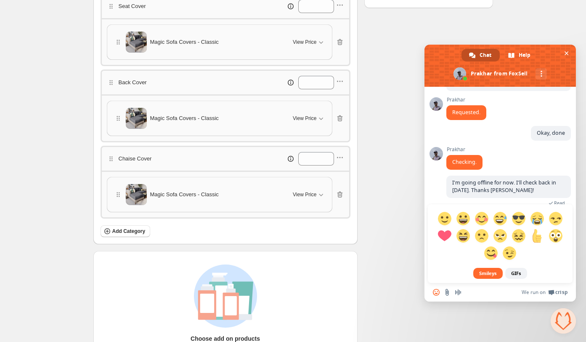
scroll to position [245, 0]
click at [503, 145] on div "Smileys GIFs" at bounding box center [499, 164] width 151 height 238
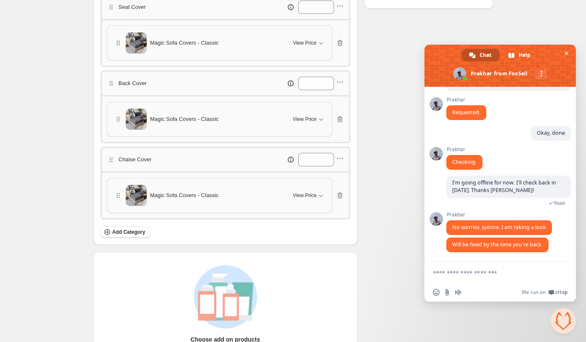
click at [487, 272] on textarea "Compose your message..." at bounding box center [491, 273] width 116 height 8
type textarea "**********"
click at [558, 273] on span "Send" at bounding box center [561, 272] width 6 height 6
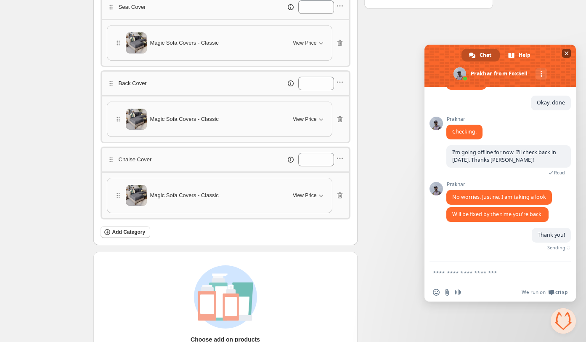
scroll to position [854, 0]
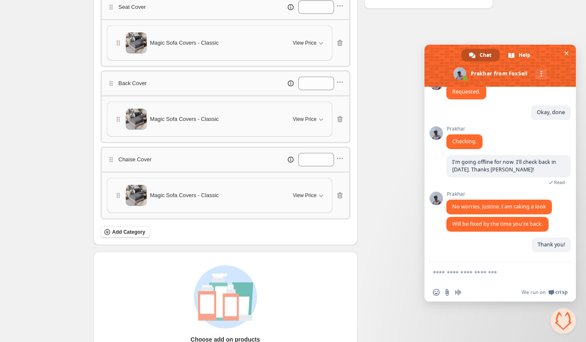
click at [448, 23] on div "Checklist Status Info Draft To change the bundle's status, please do so on Bund…" at bounding box center [428, 90] width 129 height 587
